Goal: Navigation & Orientation: Find specific page/section

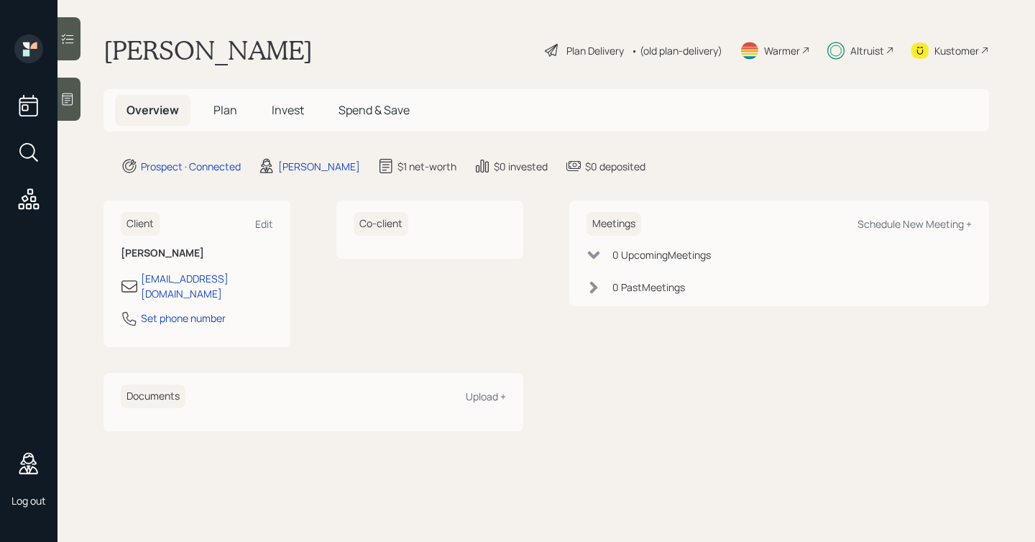
click at [217, 111] on span "Plan" at bounding box center [225, 110] width 24 height 16
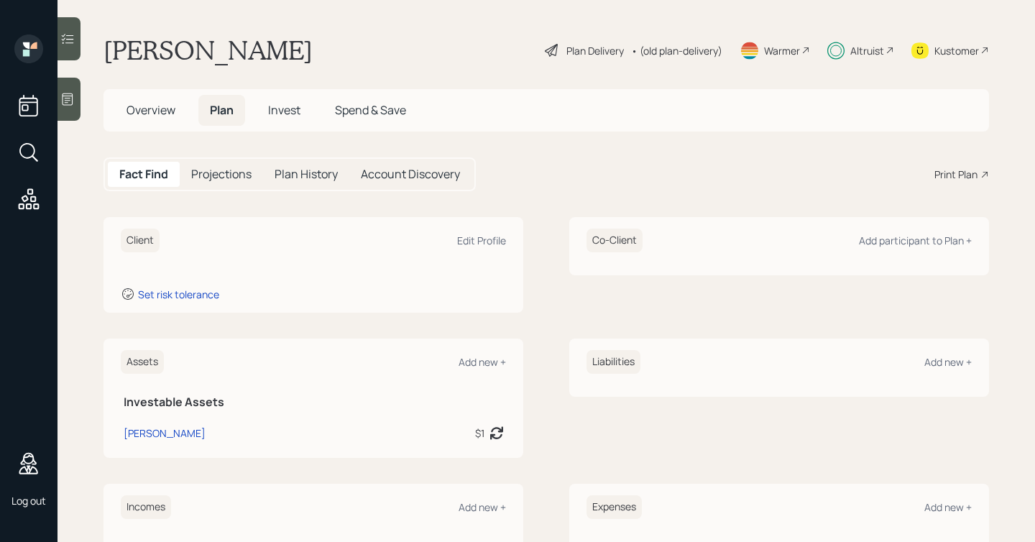
click at [233, 178] on h5 "Projections" at bounding box center [221, 174] width 60 height 14
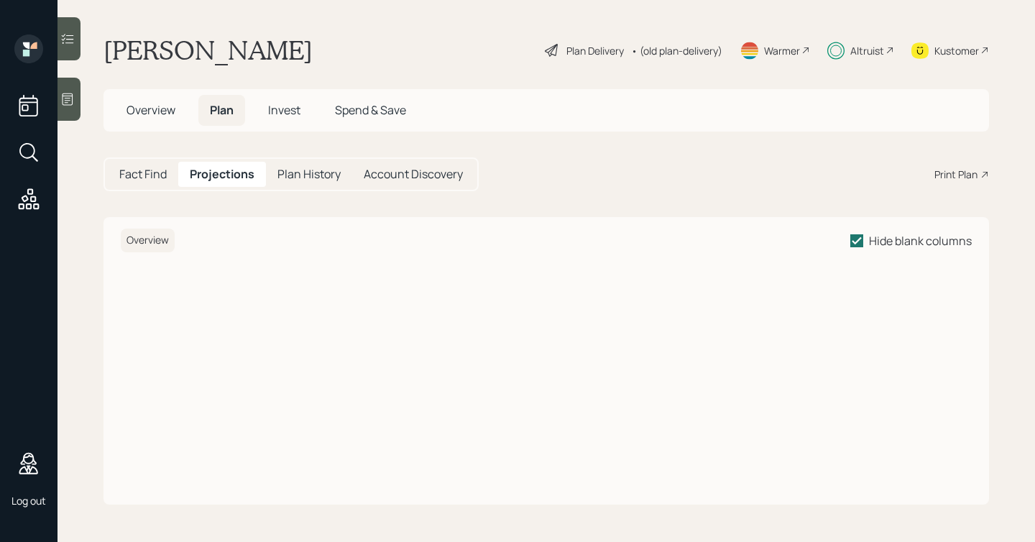
click at [155, 113] on span "Overview" at bounding box center [150, 110] width 49 height 16
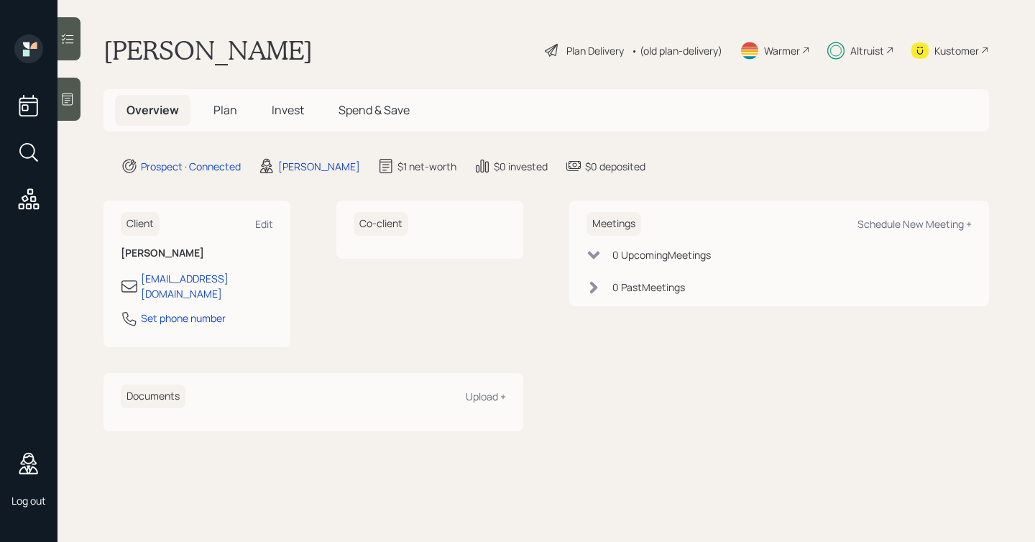
click at [218, 114] on span "Plan" at bounding box center [225, 110] width 24 height 16
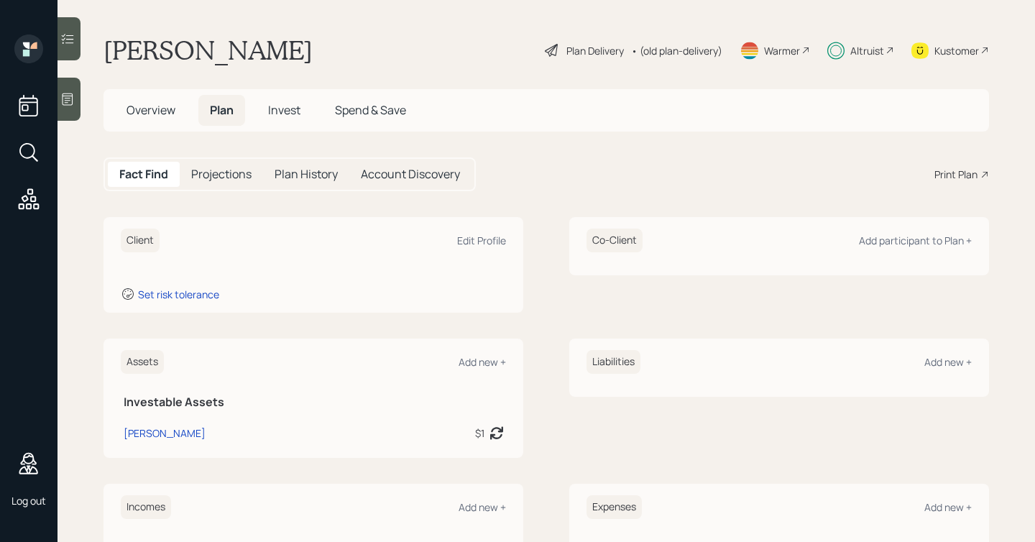
click at [287, 114] on span "Invest" at bounding box center [284, 110] width 32 height 16
